Goal: Task Accomplishment & Management: Use online tool/utility

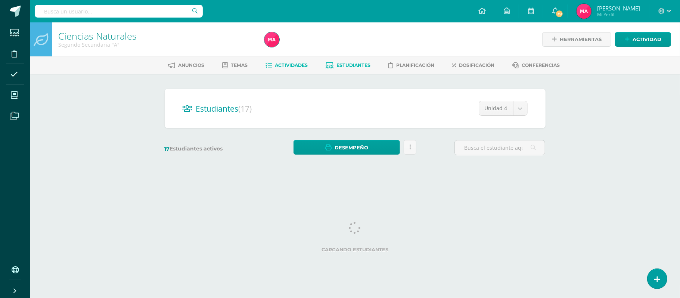
click at [285, 67] on span "Actividades" at bounding box center [291, 65] width 33 height 6
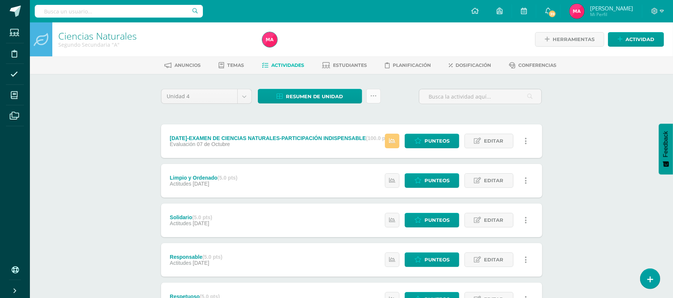
click at [373, 101] on link at bounding box center [373, 96] width 15 height 15
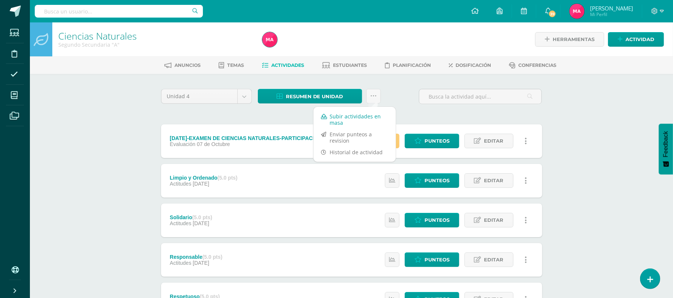
click at [372, 123] on link "Subir actividades en masa" at bounding box center [354, 120] width 82 height 18
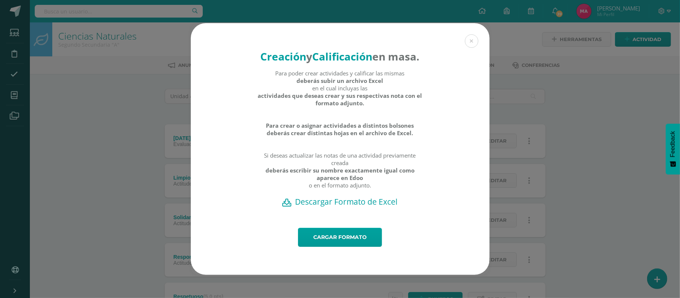
click at [344, 214] on div "Creación y Calificación en masa. Para poder crear actividades y calificar las m…" at bounding box center [340, 125] width 299 height 205
click at [337, 207] on h2 "Descargar Formato de Excel" at bounding box center [340, 202] width 273 height 10
click at [470, 36] on button at bounding box center [471, 40] width 13 height 13
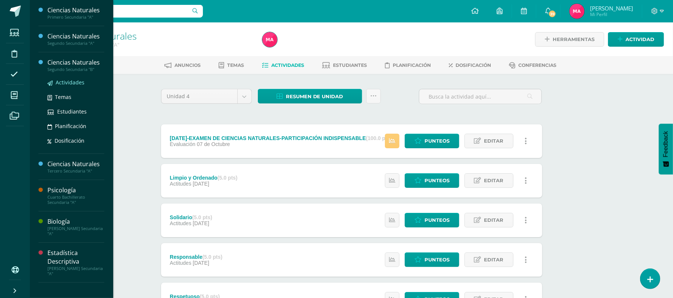
click at [72, 81] on span "Actividades" at bounding box center [70, 82] width 29 height 7
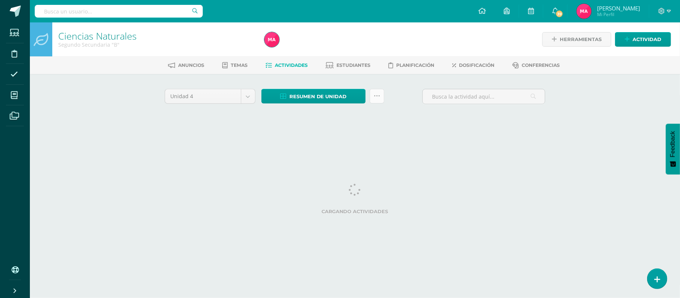
click at [380, 98] on icon at bounding box center [377, 96] width 6 height 6
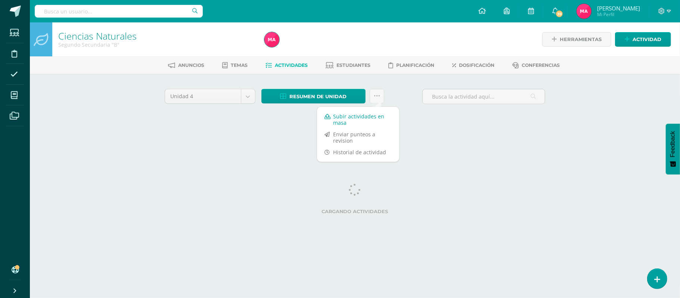
click at [372, 124] on link "Subir actividades en masa" at bounding box center [358, 120] width 82 height 18
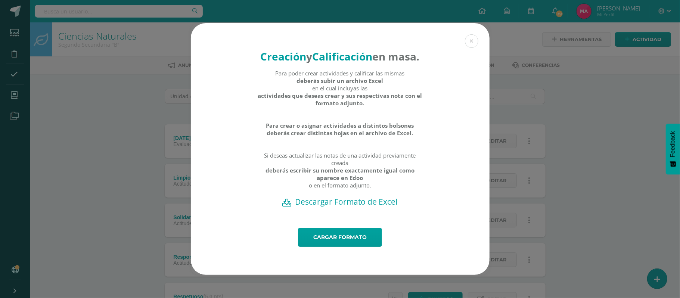
click at [349, 207] on h2 "Descargar Formato de Excel" at bounding box center [340, 202] width 273 height 10
click at [358, 244] on link "Cargar formato" at bounding box center [340, 237] width 84 height 19
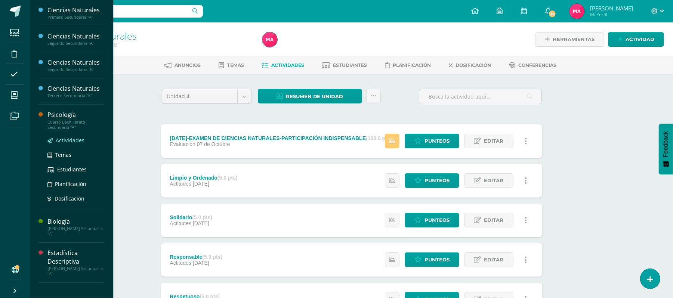
click at [69, 143] on span "Actividades" at bounding box center [70, 140] width 29 height 7
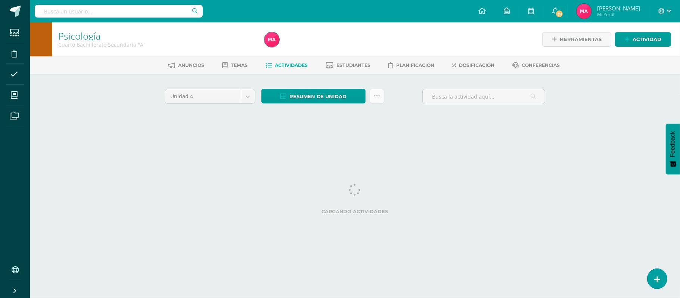
click at [381, 95] on link at bounding box center [377, 96] width 15 height 15
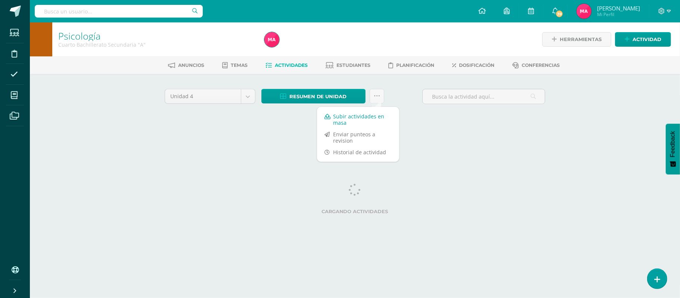
click at [371, 117] on link "Subir actividades en masa" at bounding box center [358, 120] width 82 height 18
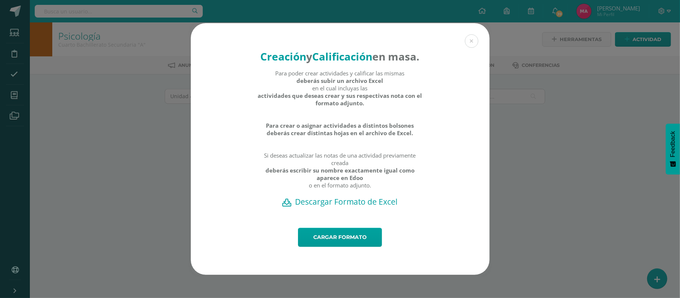
click at [349, 217] on div "Creación y Calificación en masa. Para poder crear actividades y calificar las m…" at bounding box center [340, 125] width 299 height 205
click at [344, 207] on h2 "Descargar Formato de Excel" at bounding box center [340, 202] width 273 height 10
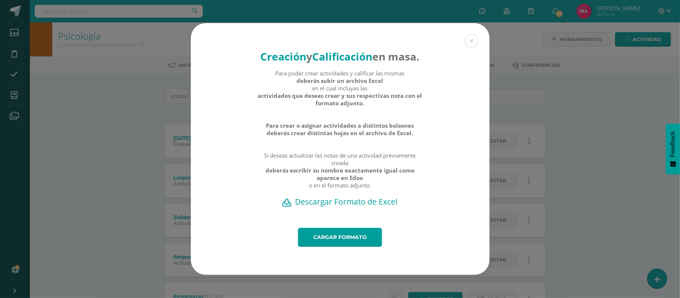
click at [505, 23] on div "Creación y Calificación en masa. Para poder crear actividades y calificar las m…" at bounding box center [340, 149] width 674 height 252
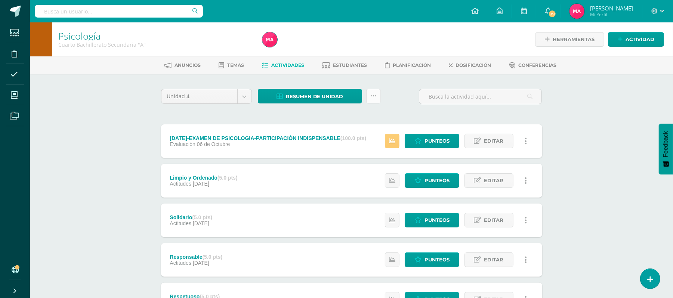
click at [372, 96] on icon at bounding box center [373, 96] width 6 height 6
click at [347, 120] on link "Subir actividades en masa" at bounding box center [354, 120] width 82 height 18
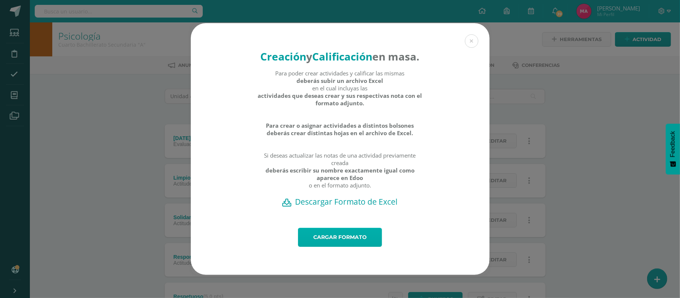
click at [338, 244] on link "Cargar formato" at bounding box center [340, 237] width 84 height 19
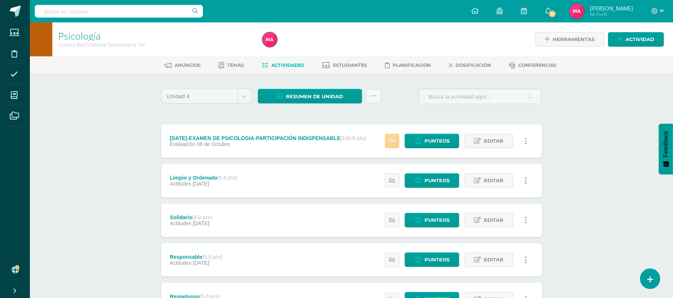
click at [392, 138] on icon at bounding box center [392, 141] width 6 height 6
